Goal: Task Accomplishment & Management: Manage account settings

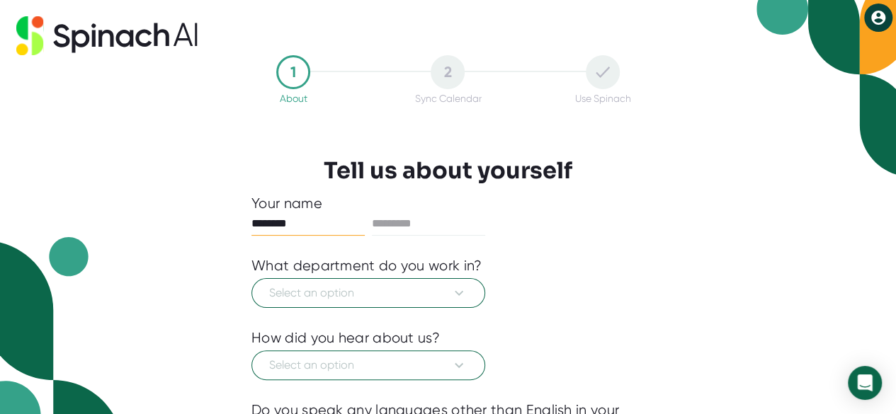
type input "********"
type input "**********"
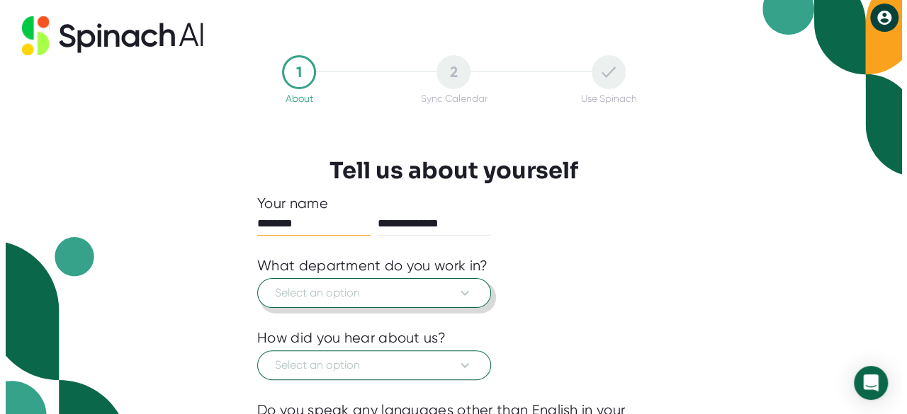
scroll to position [28, 0]
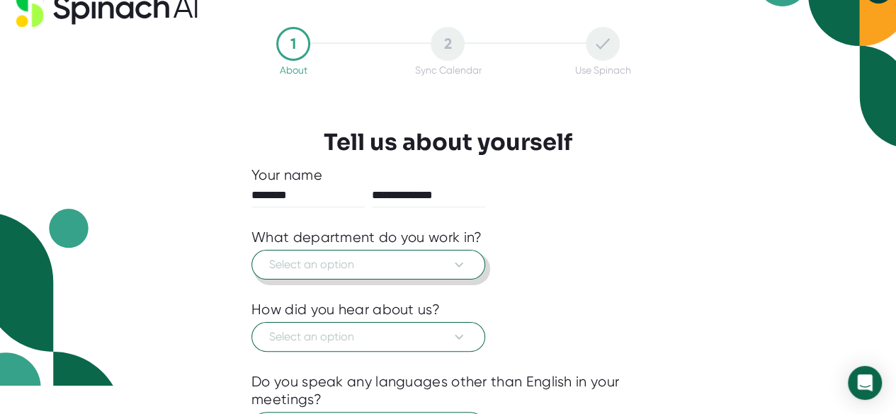
click at [406, 250] on button "Select an option" at bounding box center [368, 265] width 234 height 30
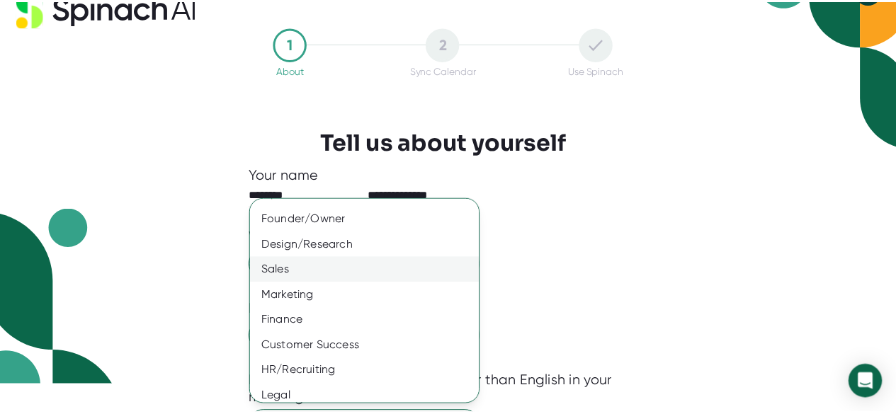
scroll to position [130, 0]
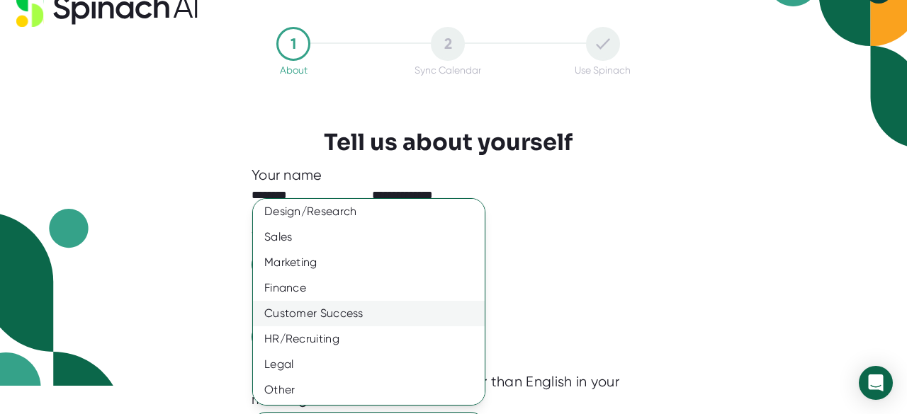
click at [310, 306] on div "Customer Success" at bounding box center [374, 314] width 242 height 26
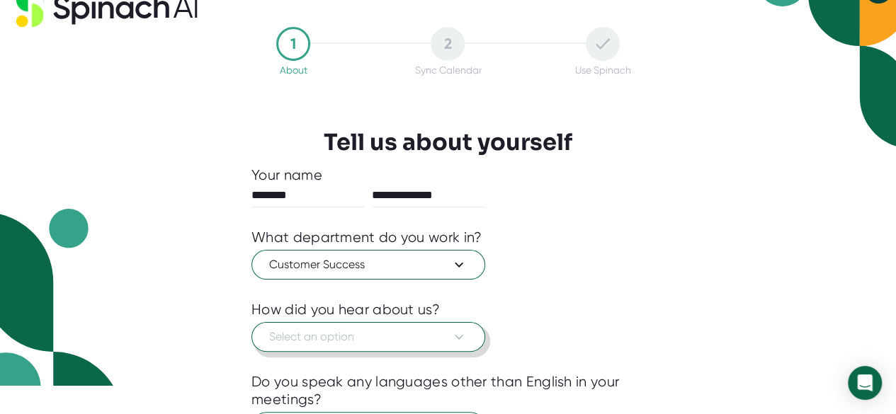
click at [325, 339] on span "Select an option" at bounding box center [368, 337] width 198 height 17
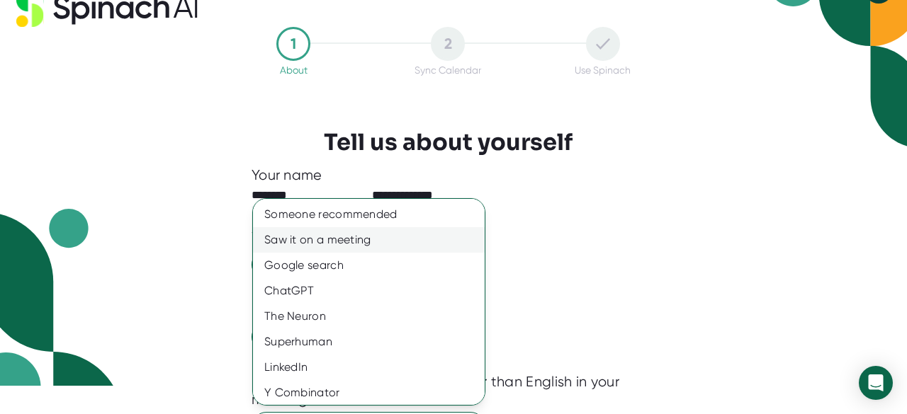
click at [332, 234] on div "Saw it on a meeting" at bounding box center [374, 240] width 242 height 26
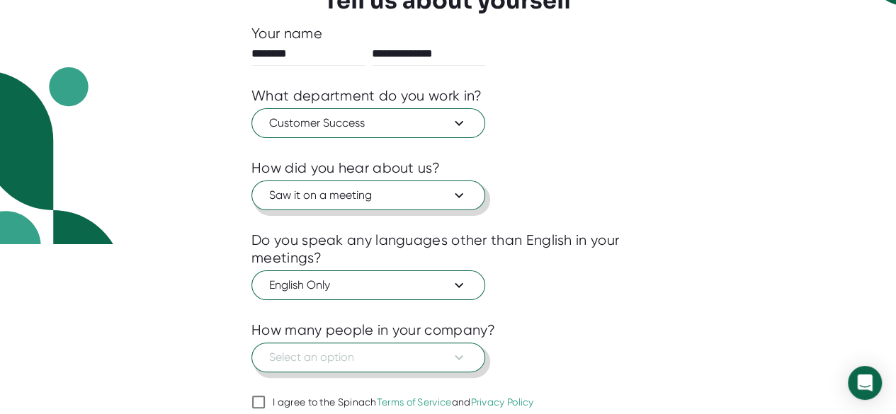
scroll to position [225, 0]
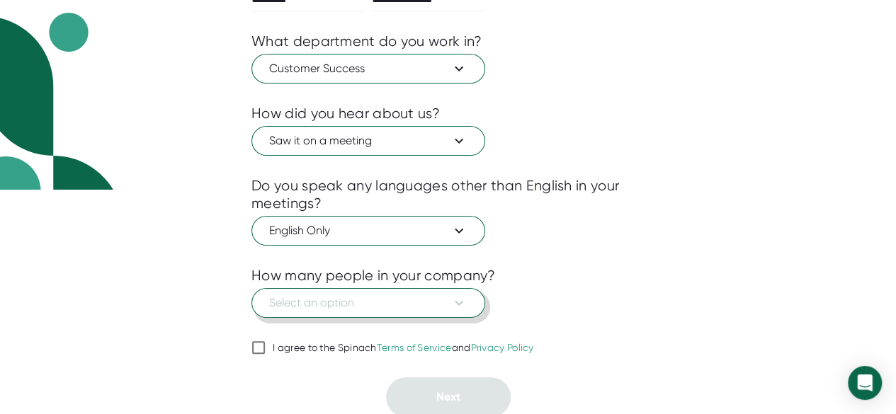
click at [345, 304] on span "Select an option" at bounding box center [368, 303] width 198 height 17
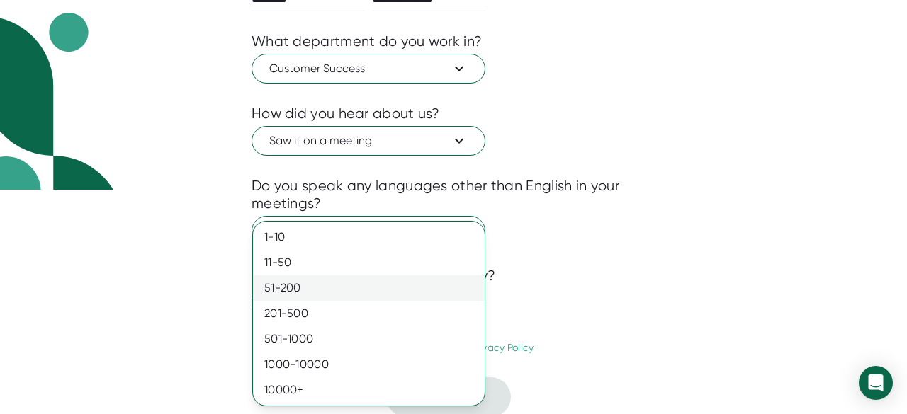
click at [304, 291] on div "51-200" at bounding box center [369, 289] width 232 height 26
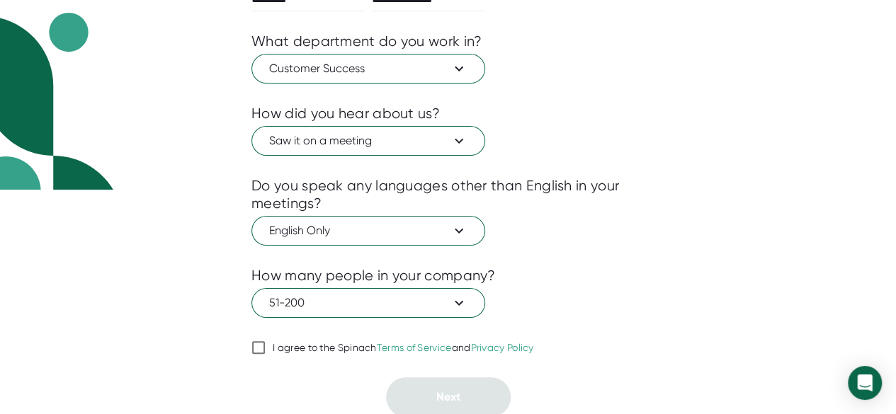
click at [258, 344] on input "I agree to the Spinach Terms of Service and Privacy Policy" at bounding box center [258, 347] width 14 height 17
checkbox input "true"
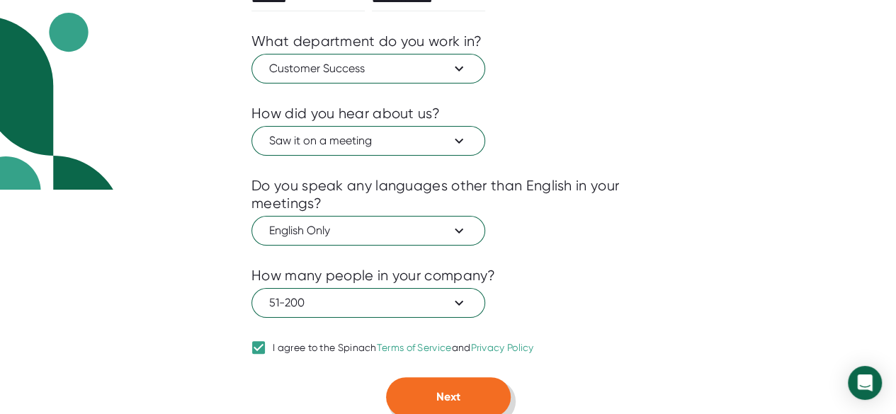
click at [429, 387] on button "Next" at bounding box center [448, 398] width 125 height 40
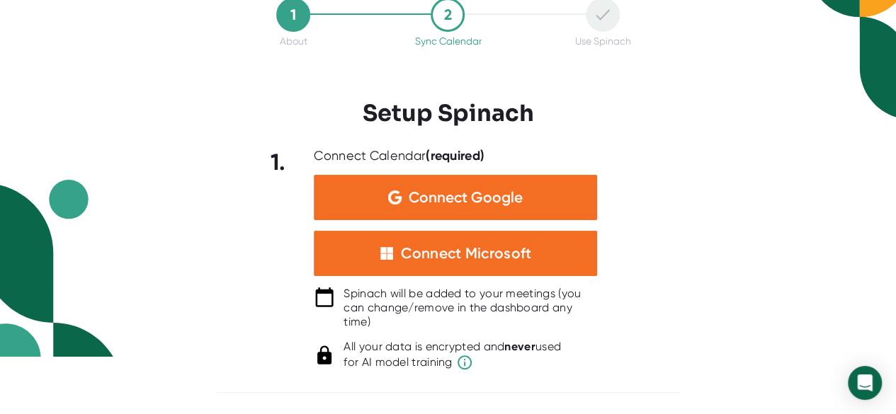
scroll to position [55, 0]
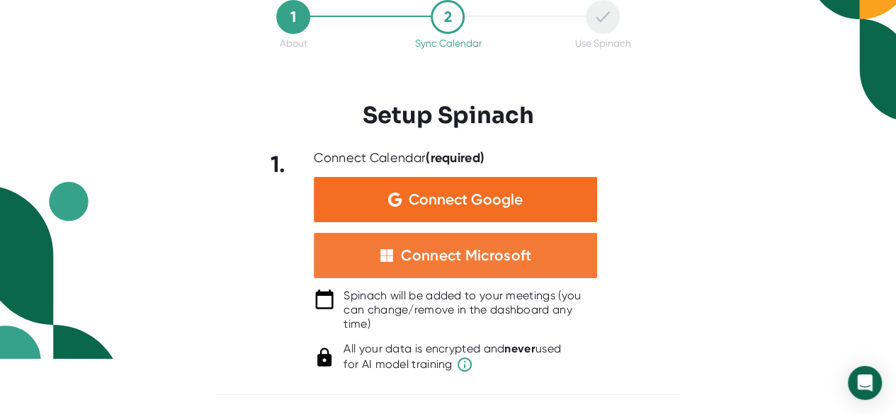
click at [421, 250] on div "Connect Microsoft" at bounding box center [466, 256] width 130 height 18
click at [401, 253] on div "Connect Microsoft" at bounding box center [466, 256] width 130 height 18
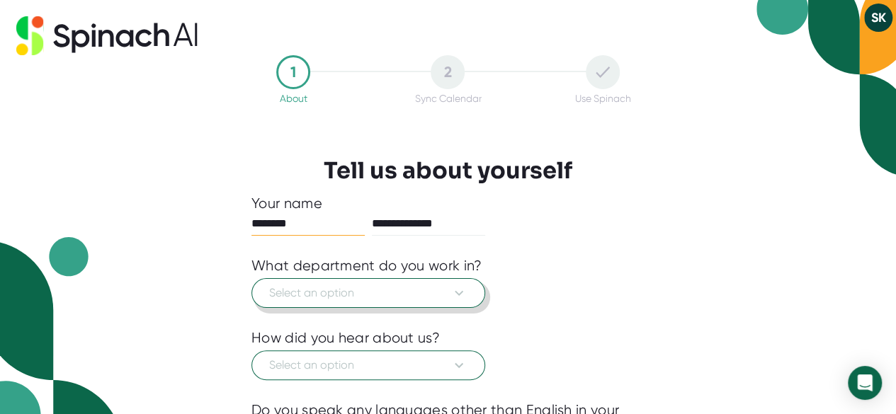
click at [365, 295] on span "Select an option" at bounding box center [368, 293] width 198 height 17
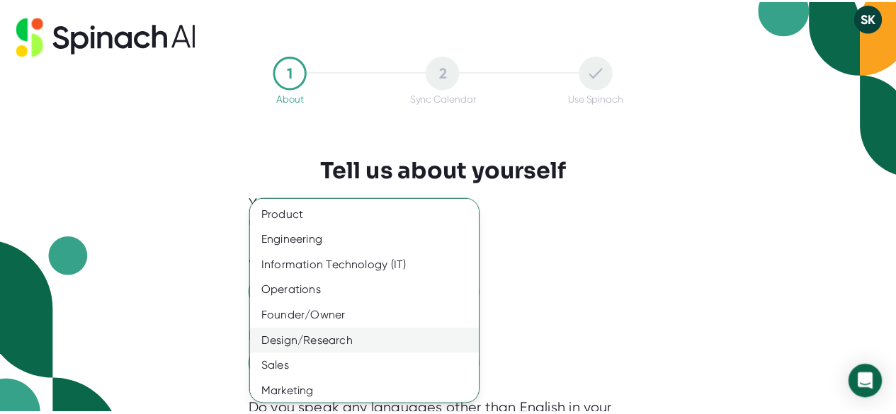
scroll to position [71, 0]
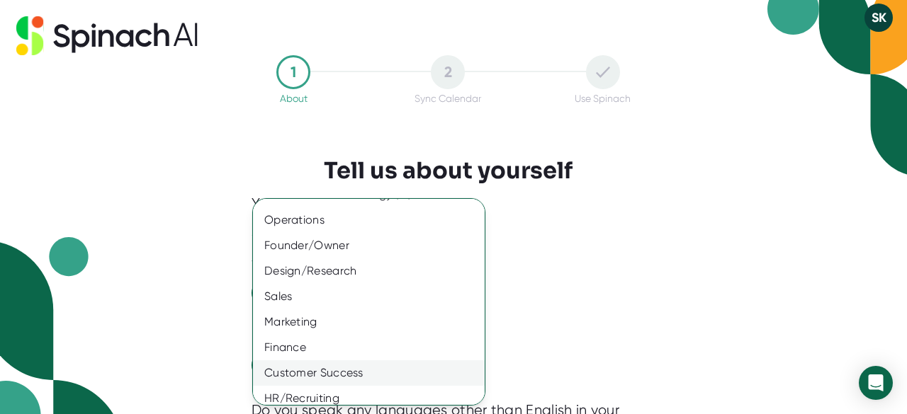
click at [305, 370] on div "Customer Success" at bounding box center [374, 374] width 242 height 26
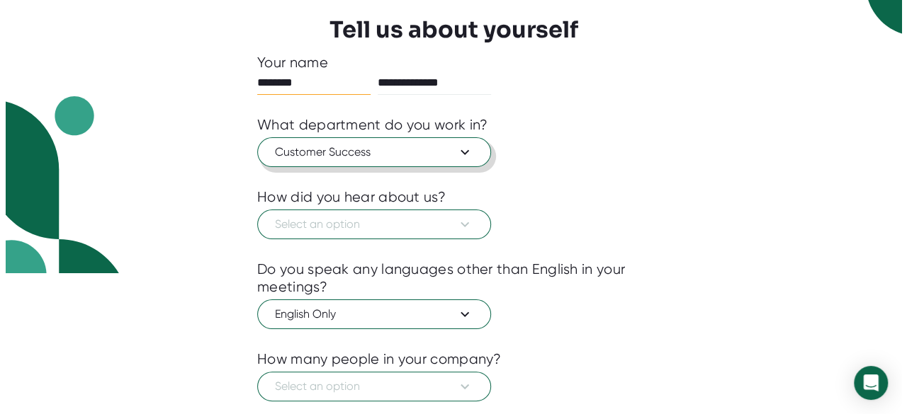
scroll to position [142, 0]
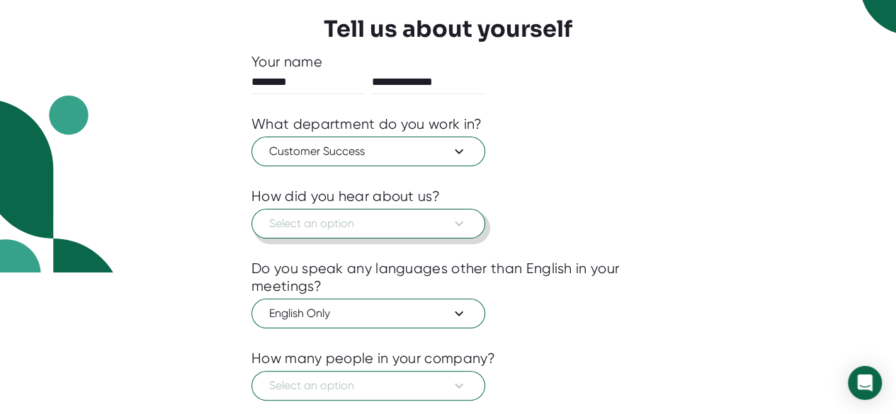
click at [340, 225] on span "Select an option" at bounding box center [368, 223] width 198 height 17
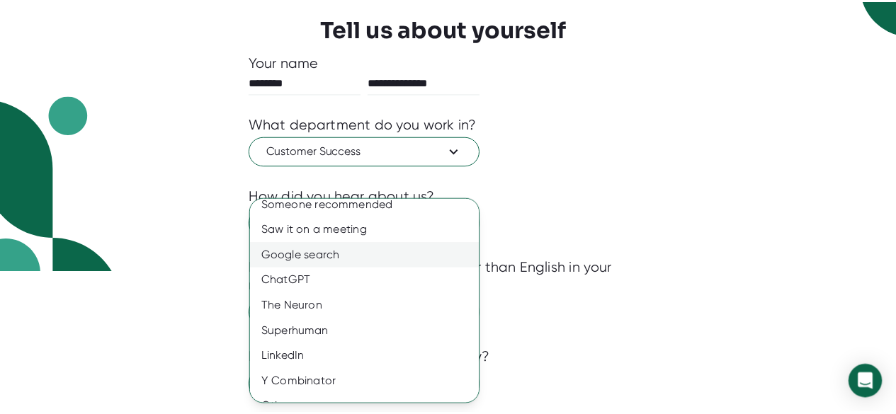
scroll to position [0, 0]
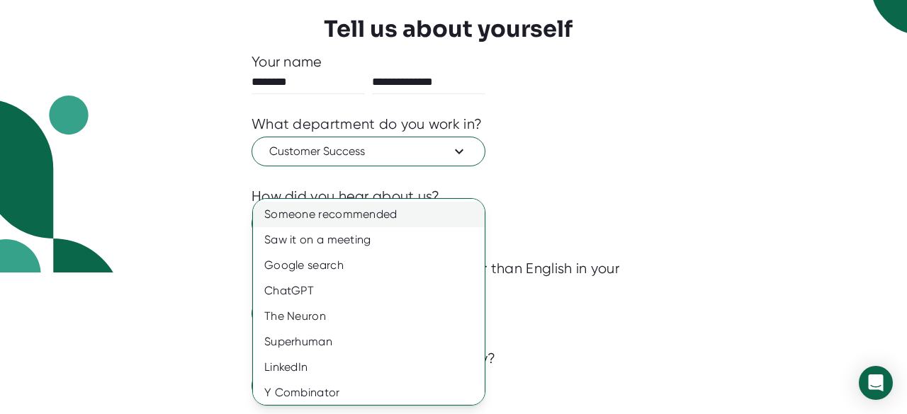
click at [339, 213] on div "Someone recommended" at bounding box center [374, 215] width 242 height 26
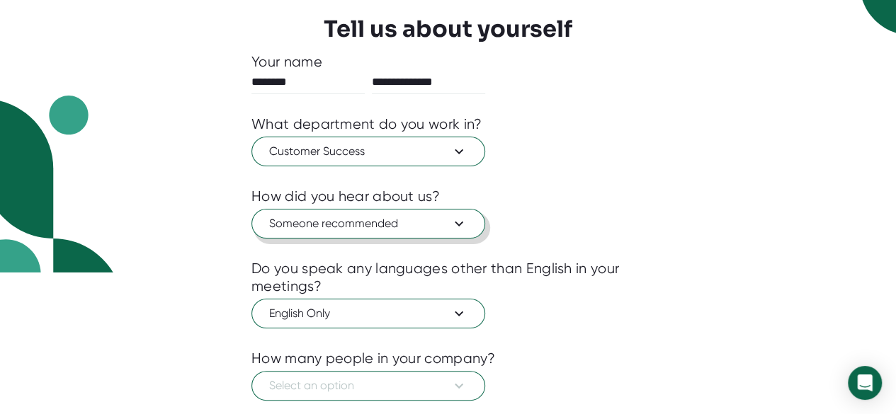
click at [360, 211] on button "Someone recommended" at bounding box center [368, 224] width 234 height 30
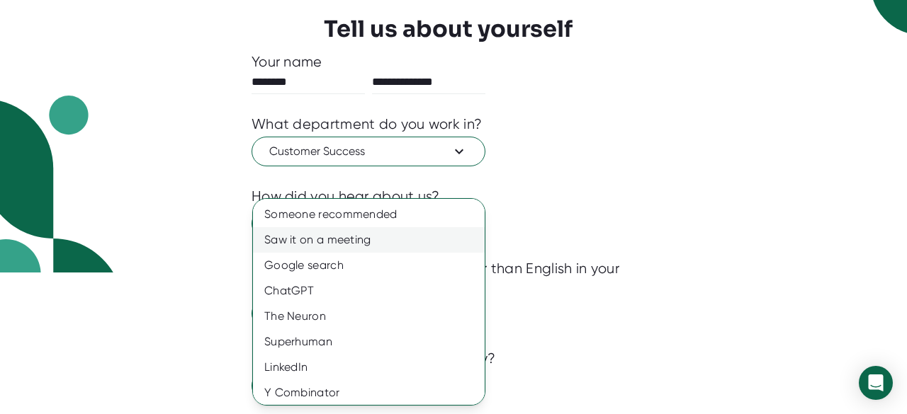
click at [344, 241] on div "Saw it on a meeting" at bounding box center [374, 240] width 242 height 26
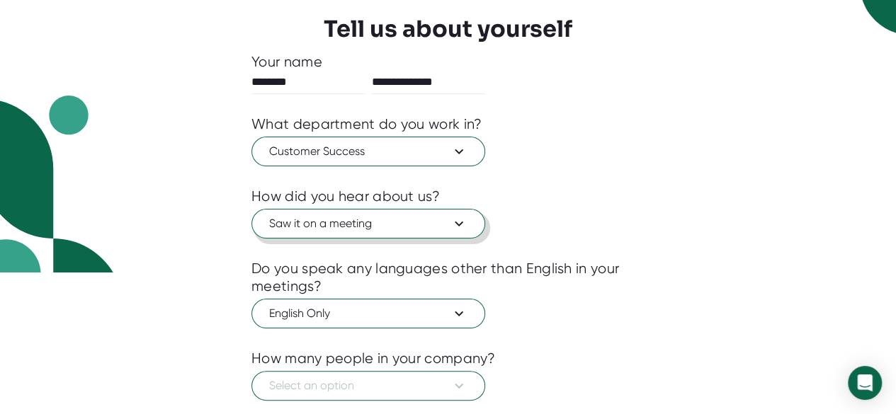
scroll to position [225, 0]
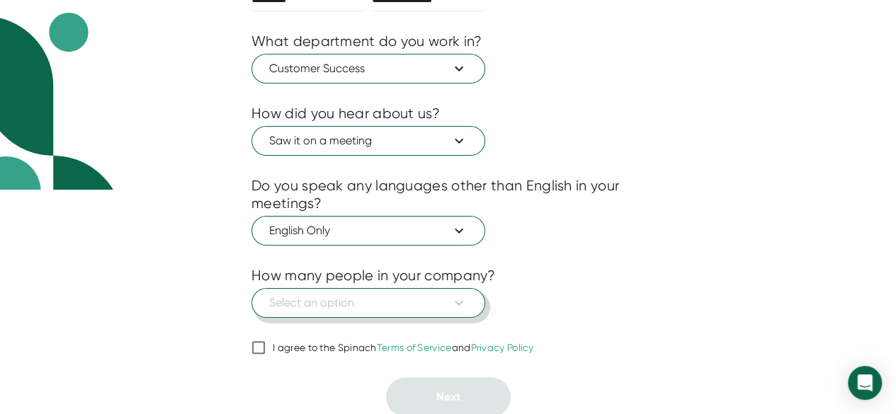
click at [345, 298] on span "Select an option" at bounding box center [368, 303] width 198 height 17
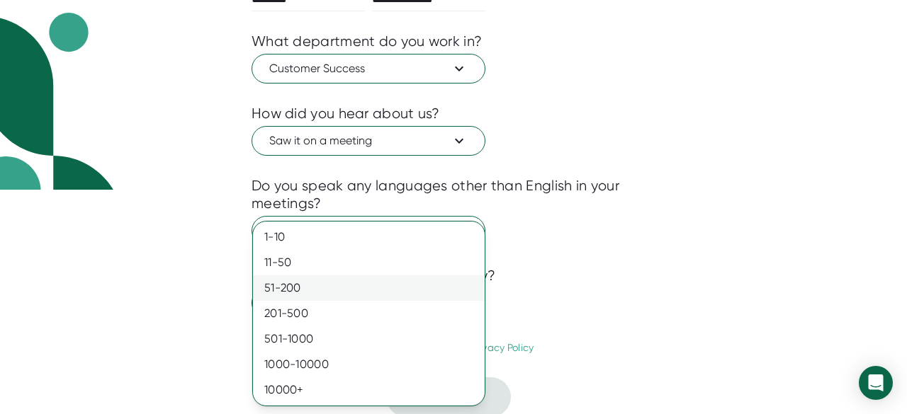
click at [298, 287] on div "51-200" at bounding box center [369, 289] width 232 height 26
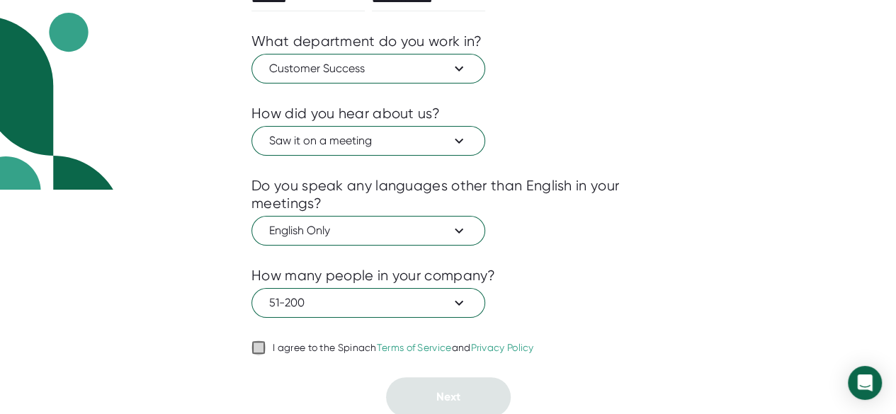
click at [262, 340] on input "I agree to the Spinach Terms of Service and Privacy Policy" at bounding box center [258, 347] width 14 height 17
checkbox input "true"
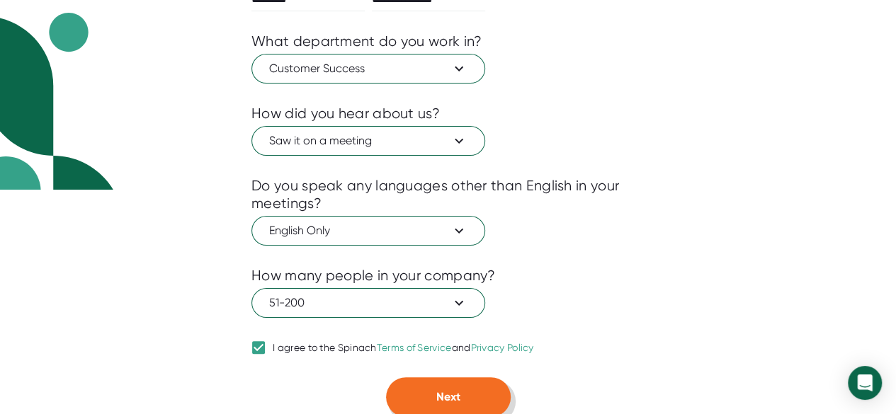
click at [431, 395] on button "Next" at bounding box center [448, 398] width 125 height 40
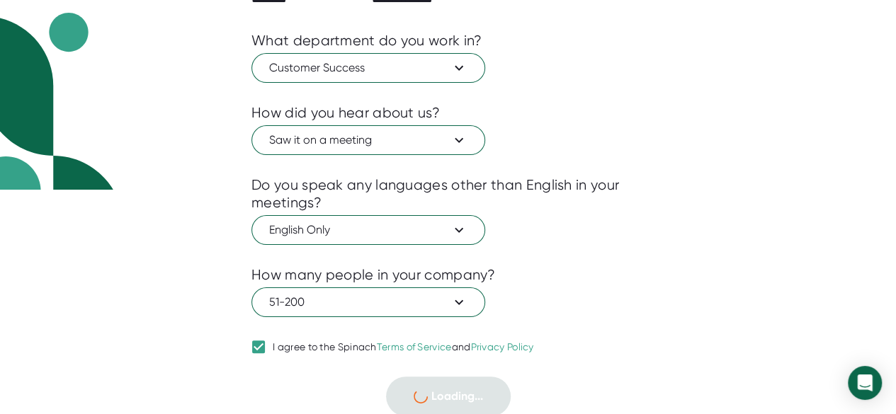
scroll to position [55, 0]
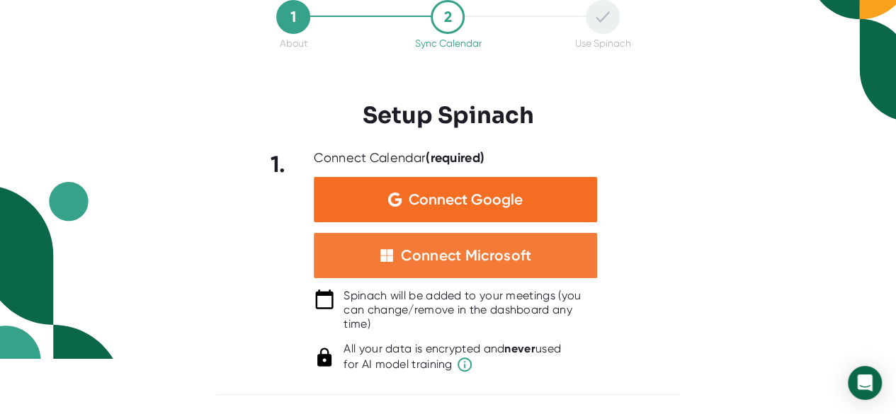
click at [438, 254] on div "Connect Microsoft" at bounding box center [466, 256] width 130 height 18
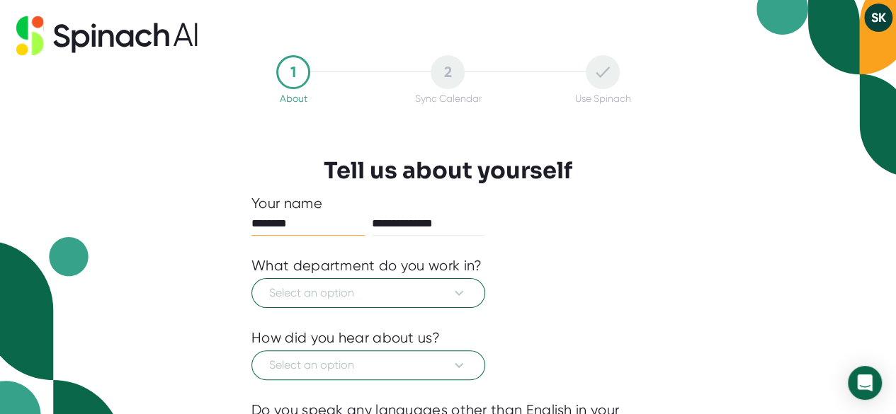
click at [883, 13] on button "SK" at bounding box center [878, 18] width 28 height 28
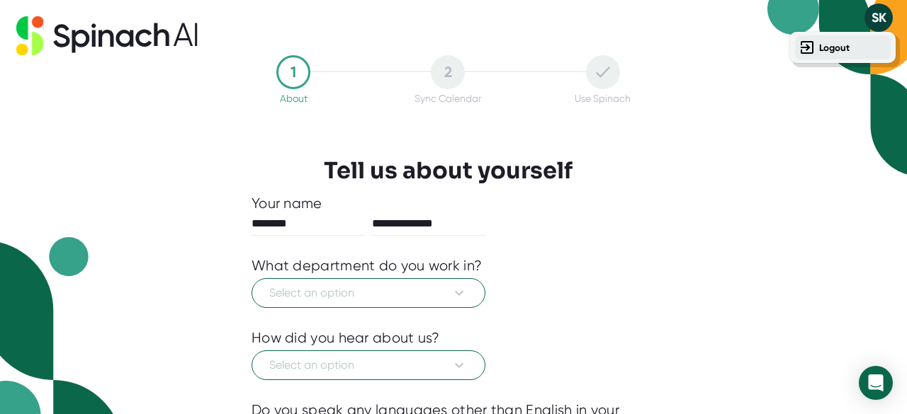
click at [843, 45] on b "Logout" at bounding box center [834, 48] width 30 height 12
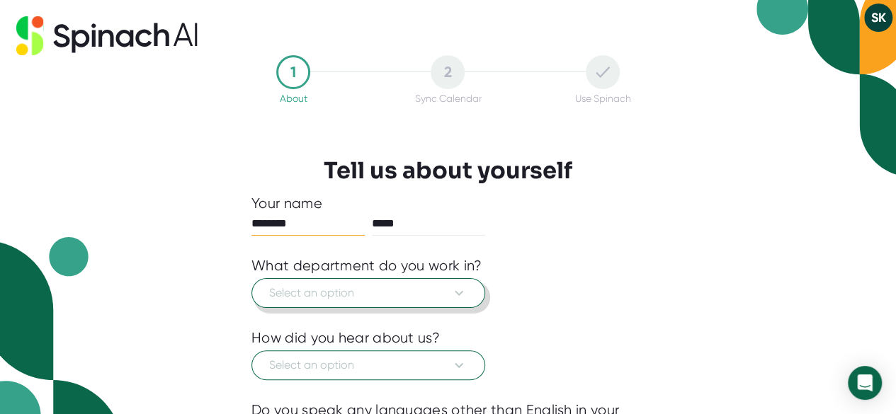
click at [429, 294] on span "Select an option" at bounding box center [368, 293] width 198 height 17
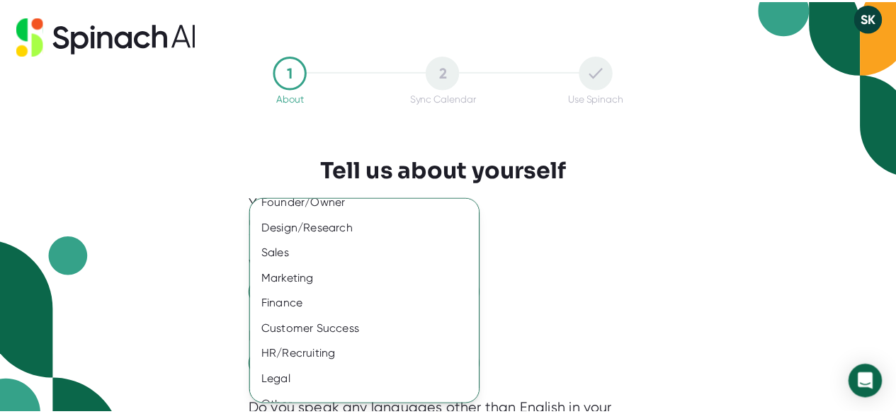
scroll to position [130, 0]
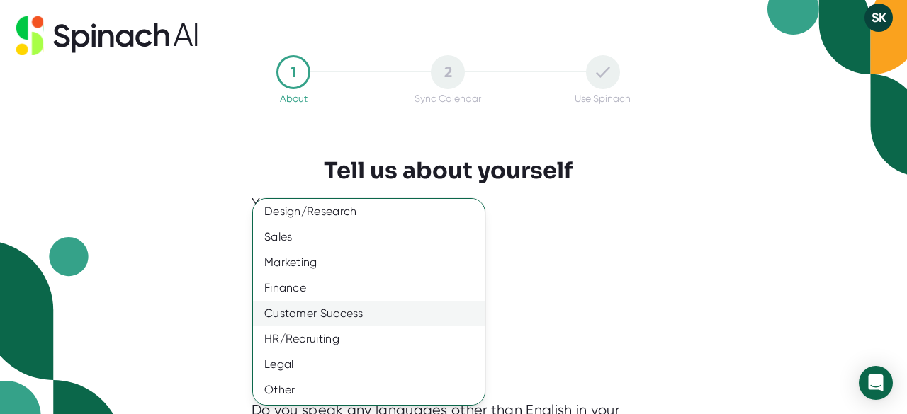
click at [344, 315] on div "Customer Success" at bounding box center [374, 314] width 242 height 26
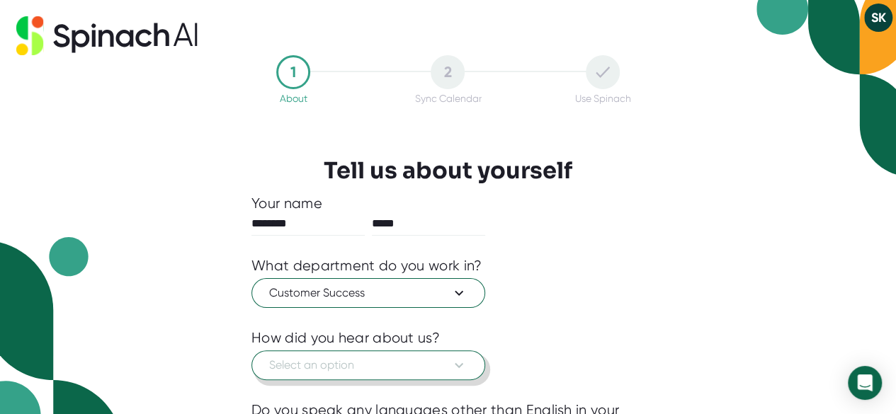
click at [324, 378] on button "Select an option" at bounding box center [368, 366] width 234 height 30
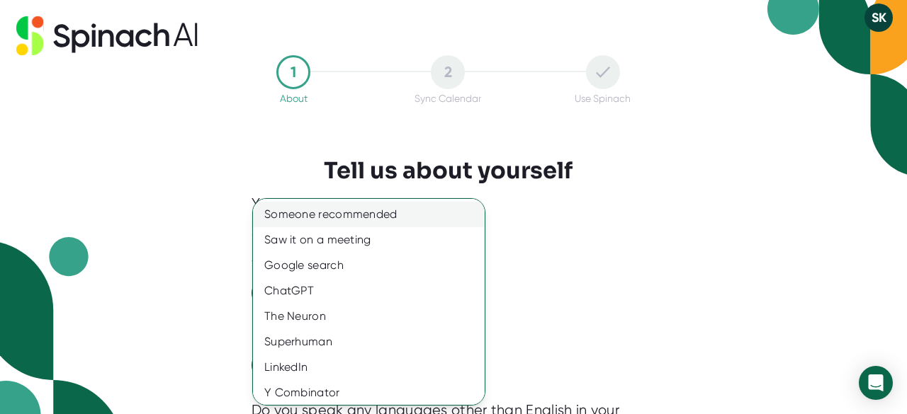
click at [303, 208] on div "Someone recommended" at bounding box center [374, 215] width 242 height 26
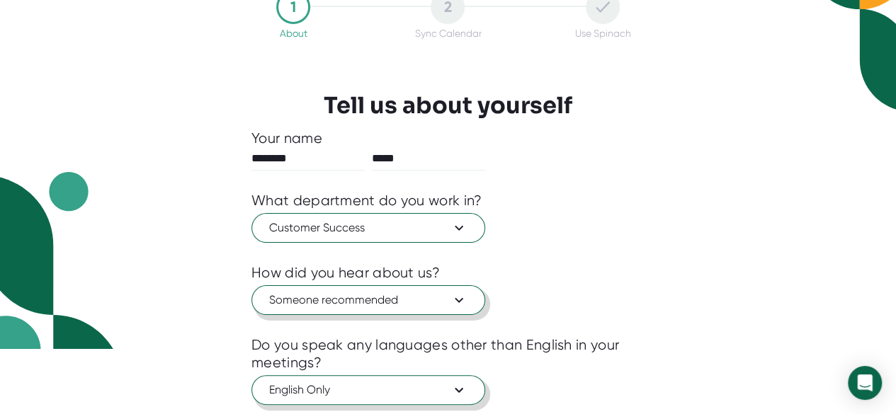
scroll to position [142, 0]
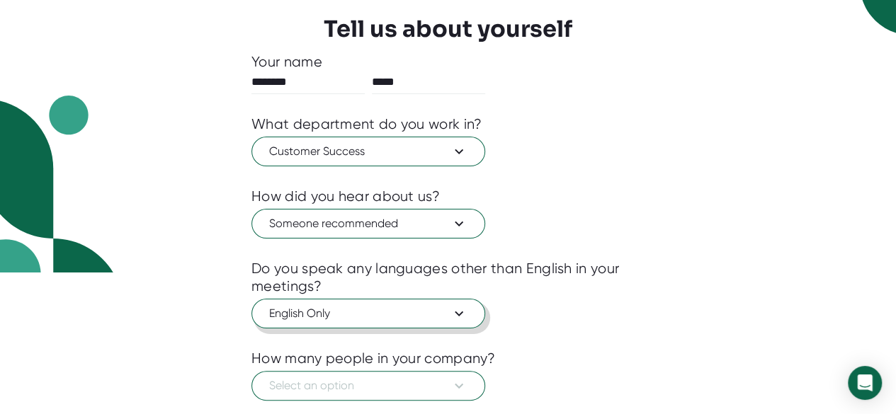
click at [324, 311] on span "English Only" at bounding box center [368, 313] width 198 height 17
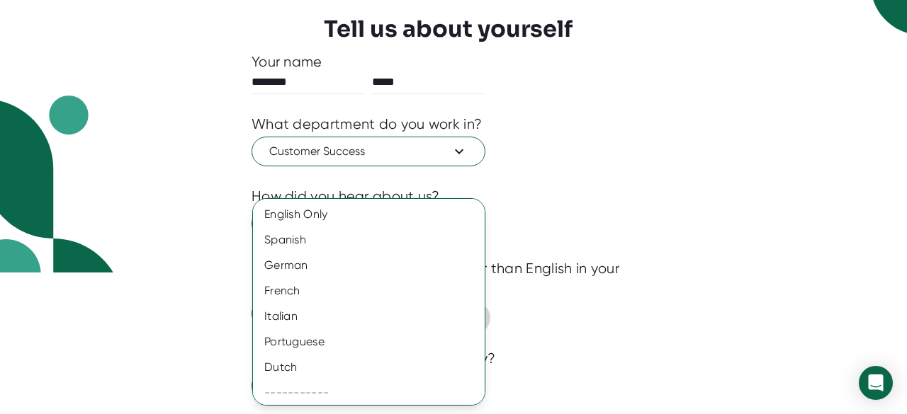
click at [324, 311] on div "Italian" at bounding box center [374, 317] width 242 height 26
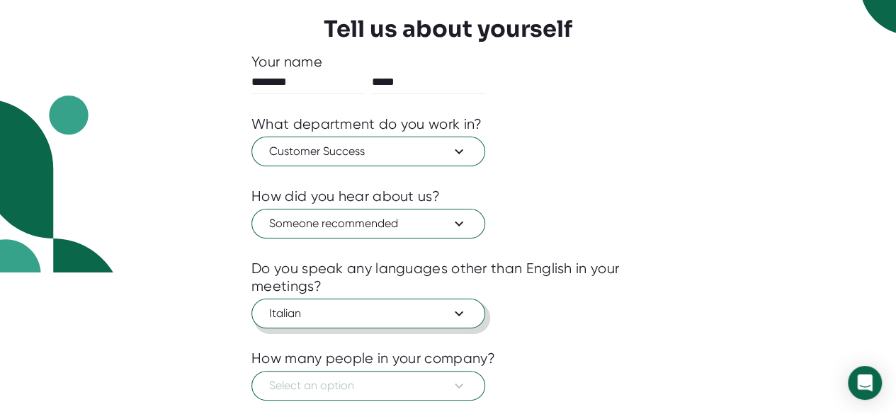
click at [297, 310] on span "Italian" at bounding box center [368, 313] width 198 height 17
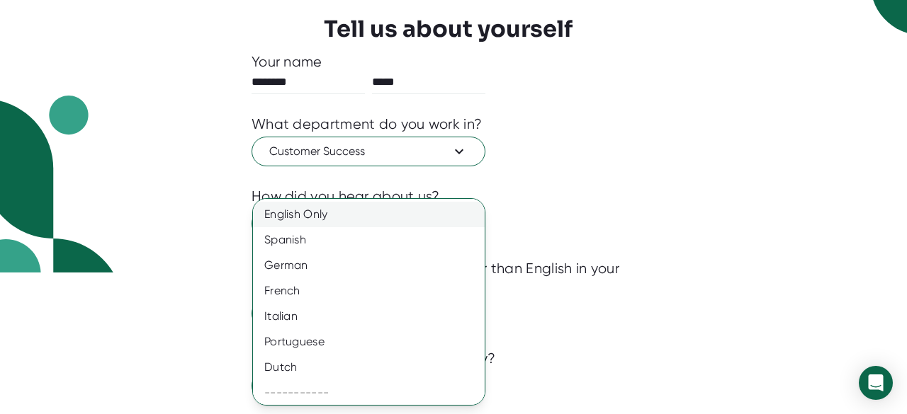
click at [302, 215] on div "English Only" at bounding box center [374, 215] width 242 height 26
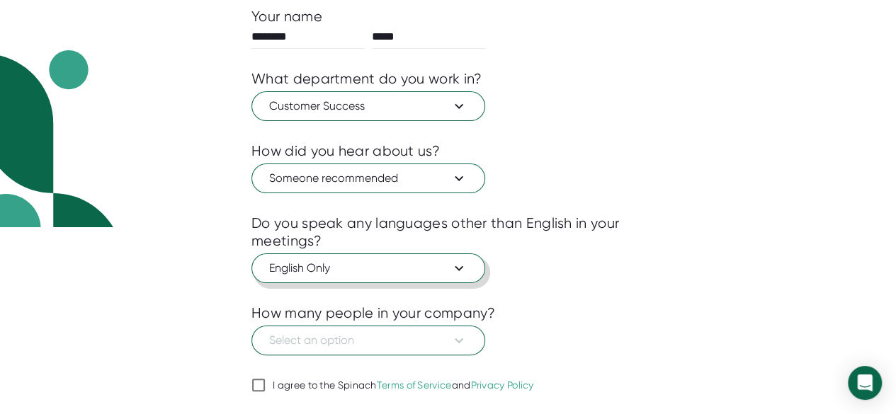
scroll to position [225, 0]
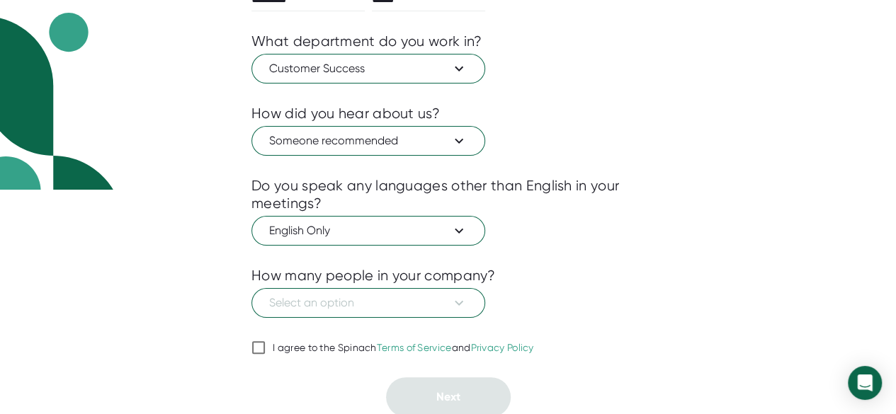
click at [296, 318] on div at bounding box center [447, 328] width 393 height 21
click at [304, 298] on span "Select an option" at bounding box center [368, 303] width 198 height 17
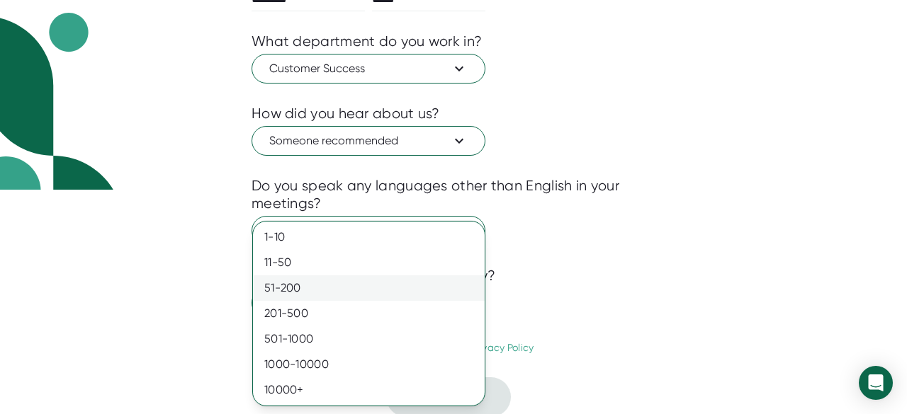
click at [307, 281] on div "51-200" at bounding box center [369, 289] width 232 height 26
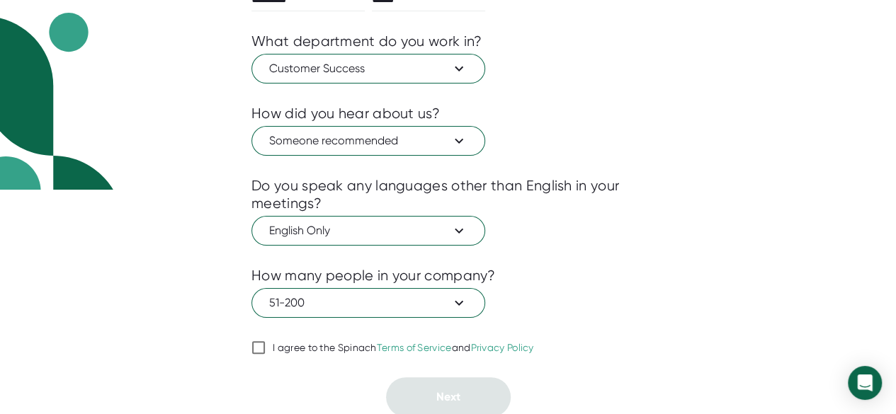
click at [251, 348] on input "I agree to the Spinach Terms of Service and Privacy Policy" at bounding box center [258, 347] width 14 height 17
checkbox input "true"
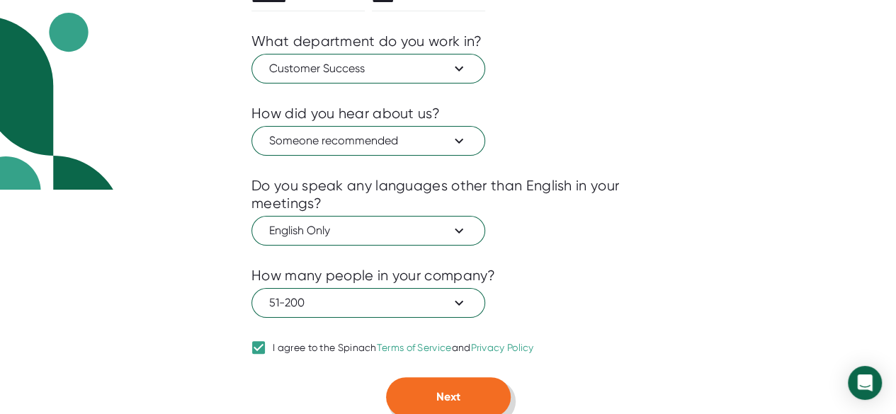
click at [407, 382] on button "Next" at bounding box center [448, 398] width 125 height 40
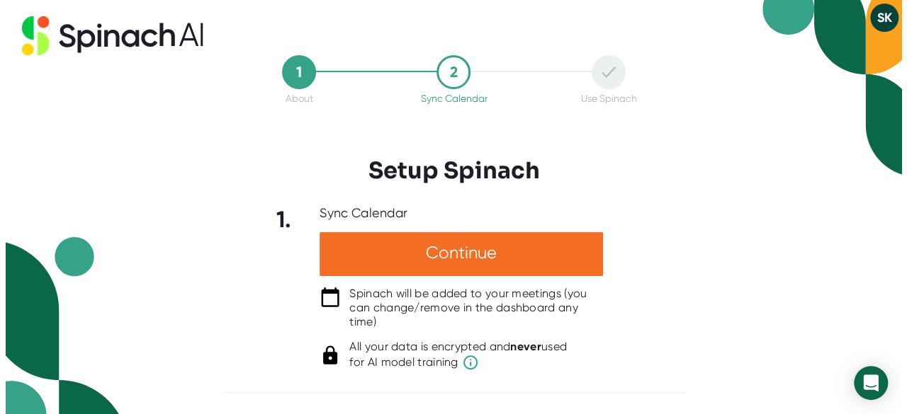
scroll to position [0, 0]
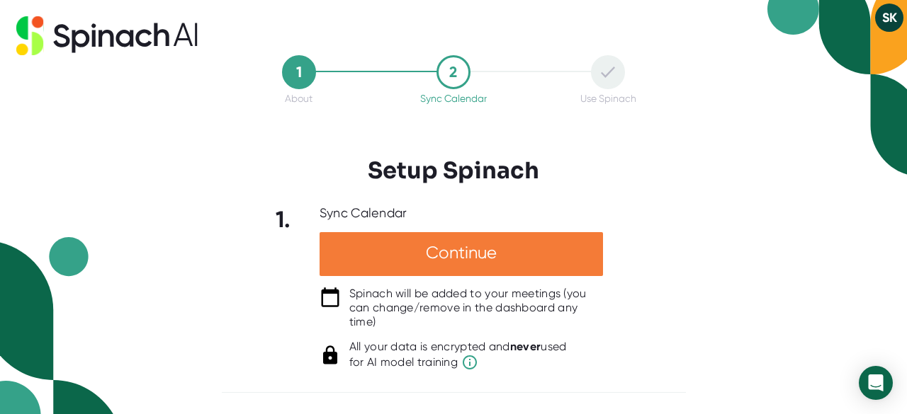
click at [422, 251] on div "Continue" at bounding box center [461, 254] width 283 height 44
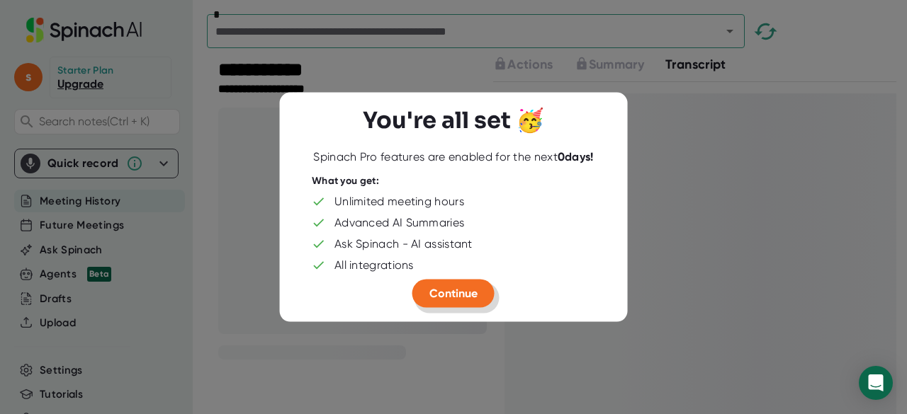
click at [436, 293] on span "Continue" at bounding box center [453, 292] width 48 height 13
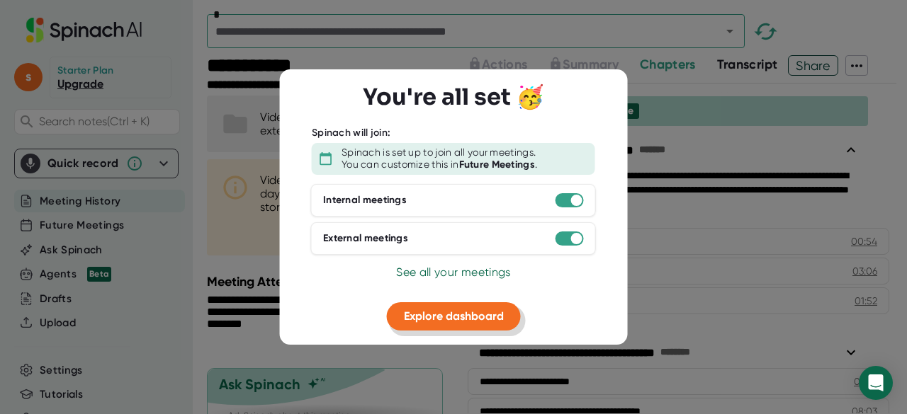
click at [444, 318] on span "Explore dashboard" at bounding box center [454, 316] width 100 height 13
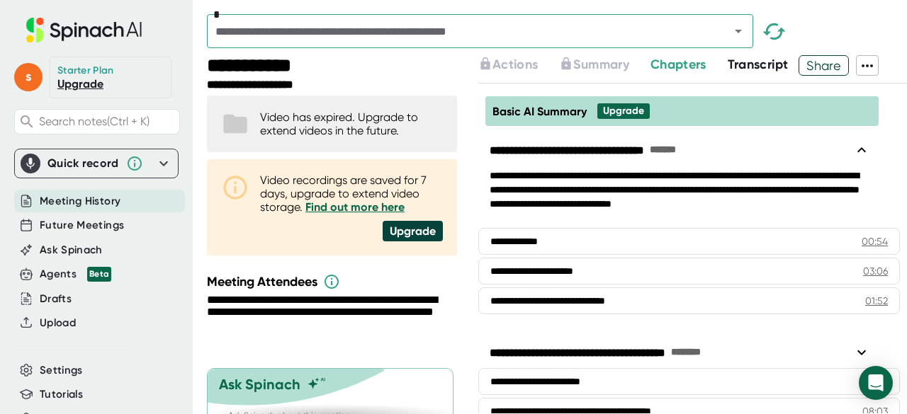
click at [295, 79] on div "**********" at bounding box center [258, 85] width 103 height 13
click at [299, 63] on div "**********" at bounding box center [263, 66] width 112 height 23
click at [334, 286] on icon at bounding box center [331, 281] width 17 height 17
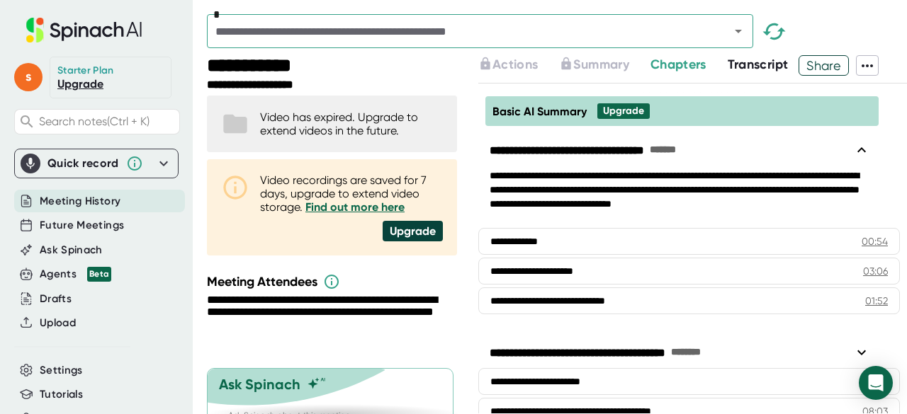
click at [91, 86] on link "Upgrade" at bounding box center [80, 83] width 46 height 13
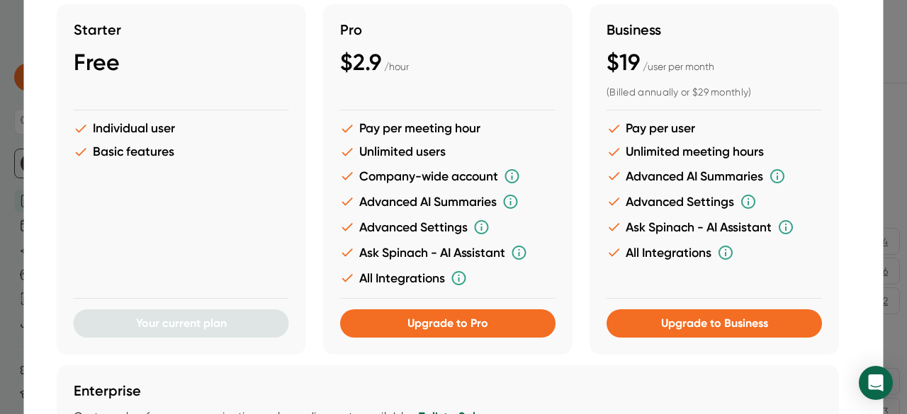
click at [890, 64] on div at bounding box center [453, 207] width 907 height 414
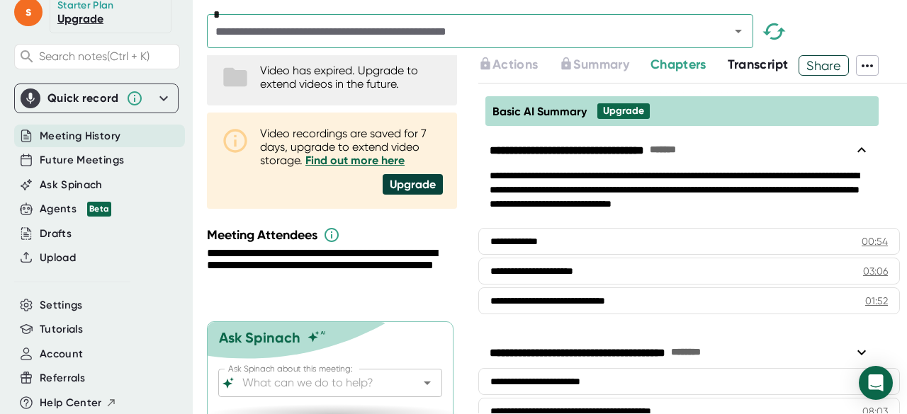
scroll to position [82, 0]
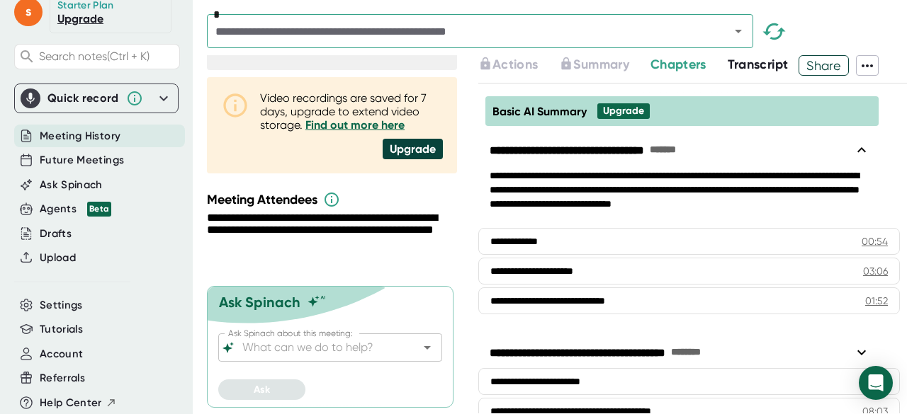
click at [372, 119] on link "Find out more here" at bounding box center [354, 124] width 99 height 13
click at [769, 40] on icon "button" at bounding box center [774, 31] width 34 height 34
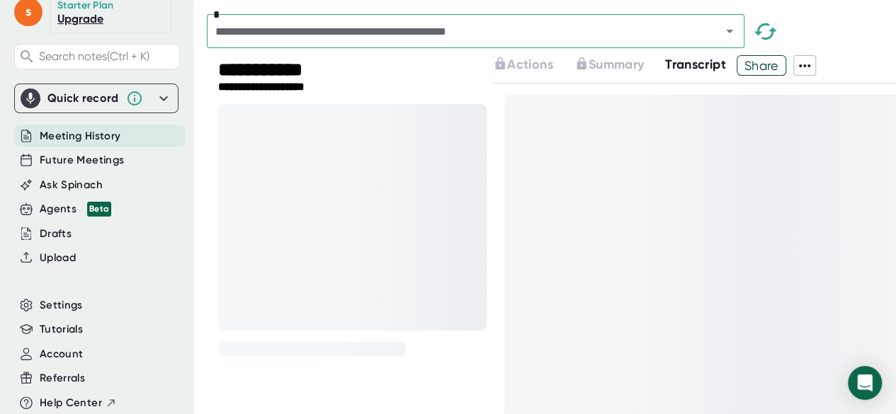
click at [700, 18] on div "*" at bounding box center [476, 31] width 538 height 34
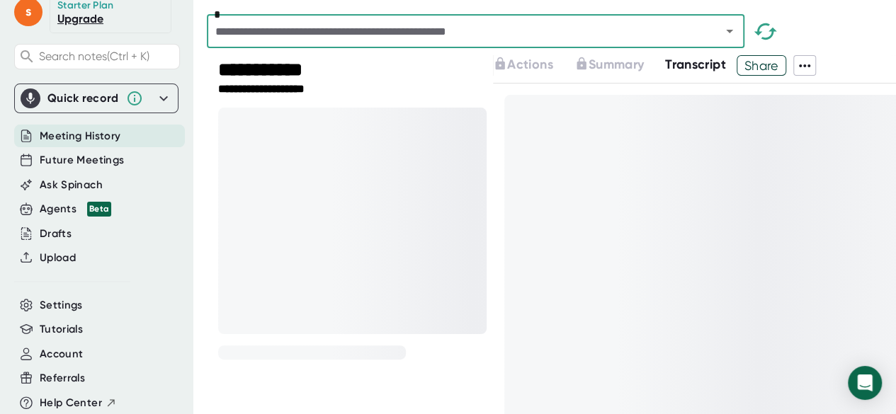
click at [725, 44] on div "*" at bounding box center [476, 31] width 538 height 34
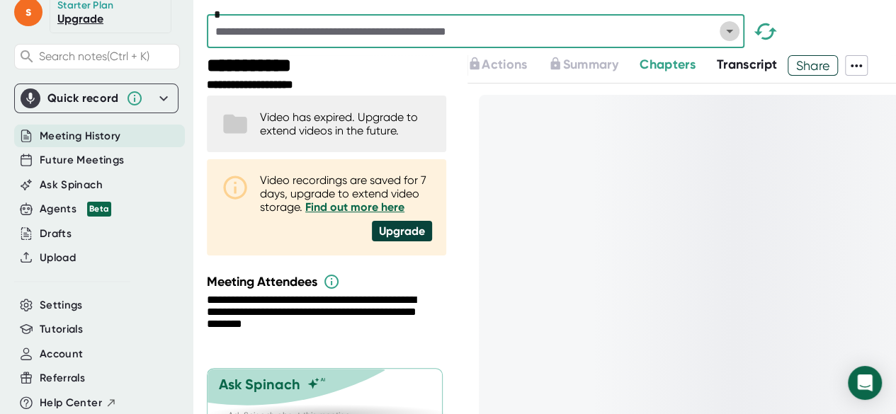
click at [728, 31] on icon "Open" at bounding box center [729, 32] width 7 height 4
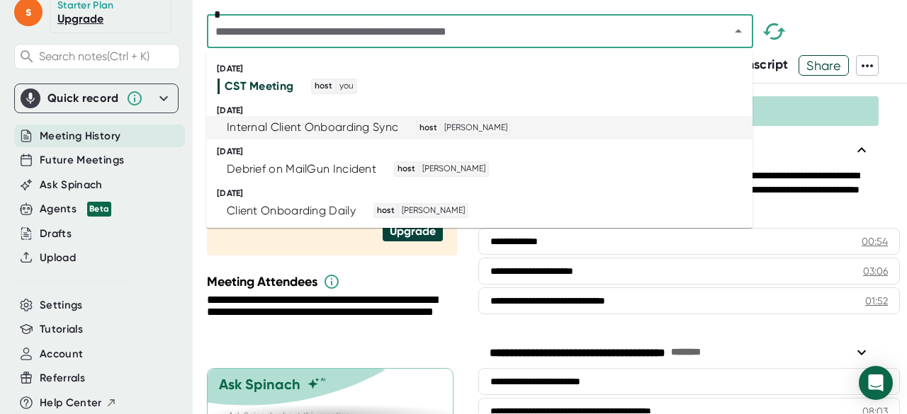
click at [127, 92] on icon at bounding box center [134, 98] width 17 height 17
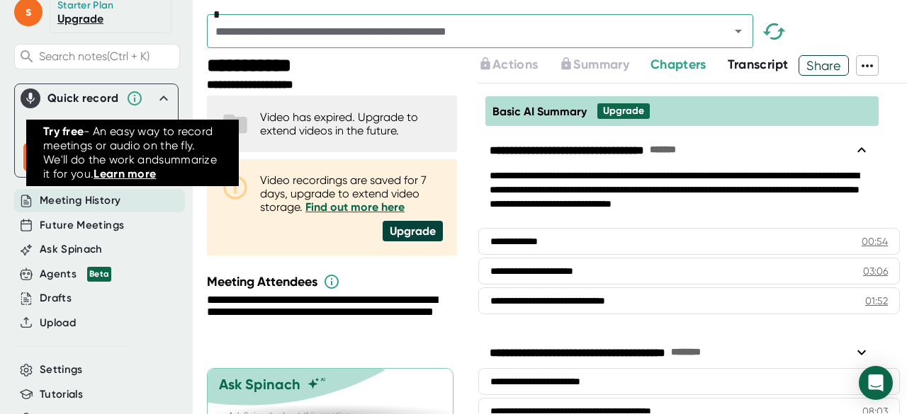
click at [127, 92] on icon at bounding box center [134, 98] width 17 height 17
